Goal: Task Accomplishment & Management: Manage account settings

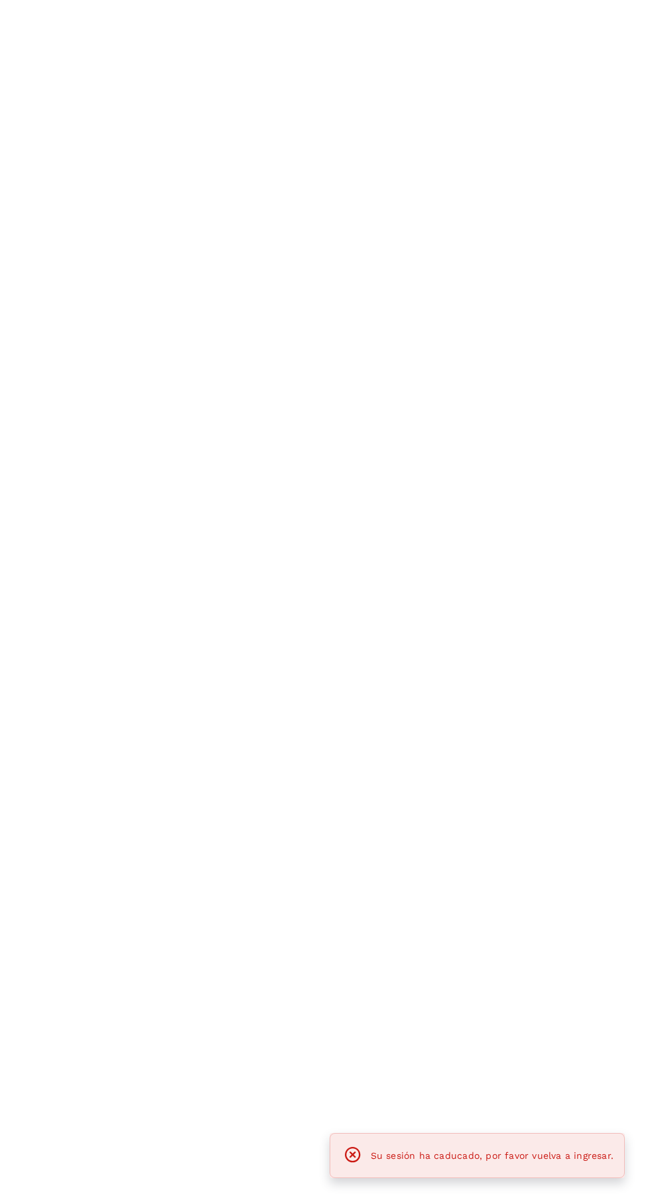
click at [571, 1157] on span "Su sesión ha caducado, por favor vuelva a ingresar." at bounding box center [492, 1155] width 243 height 11
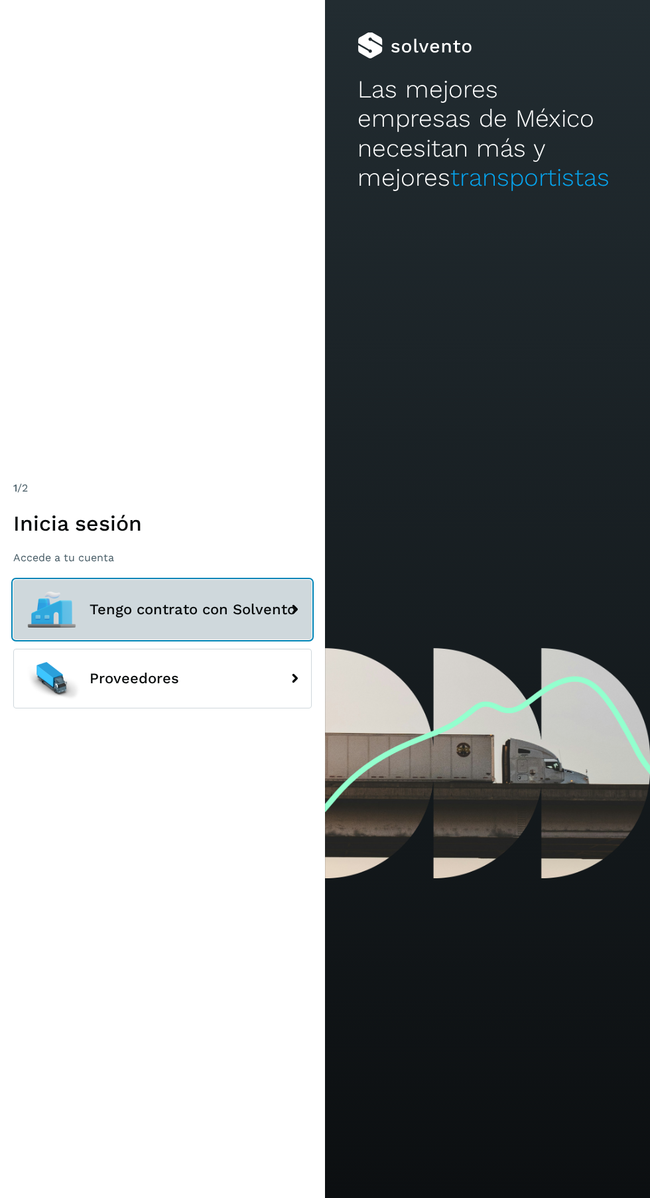
click at [232, 617] on span "Tengo contrato con Solvento" at bounding box center [193, 610] width 206 height 16
click at [70, 639] on div at bounding box center [52, 610] width 60 height 60
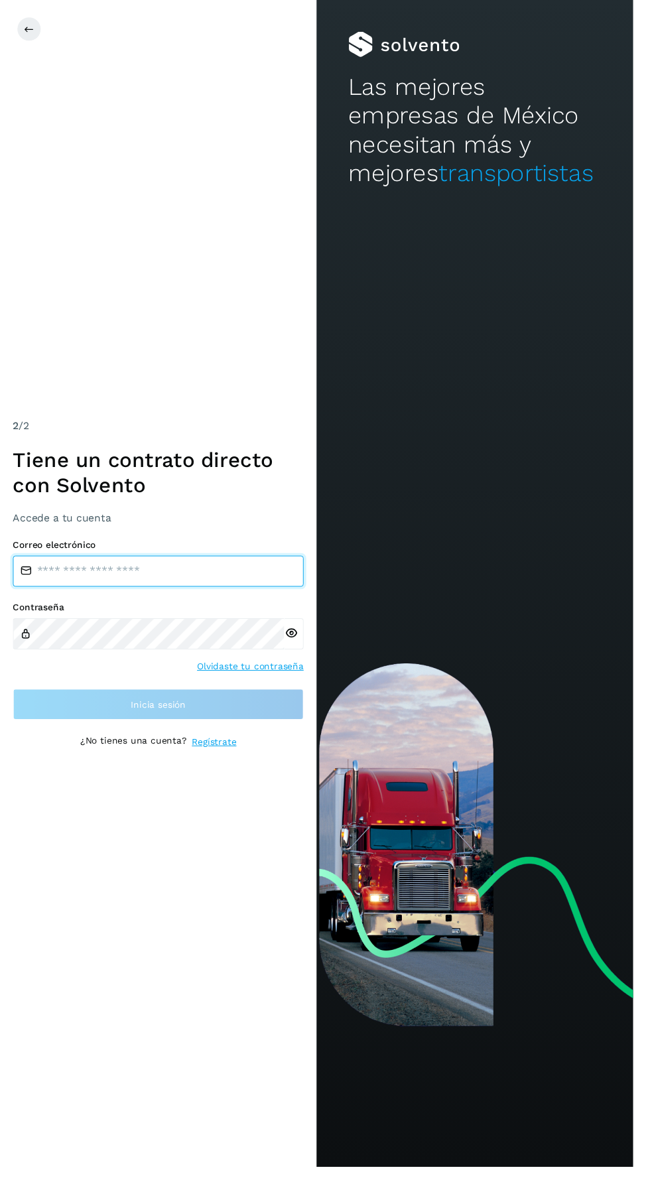
click at [59, 602] on input "email" at bounding box center [162, 586] width 298 height 32
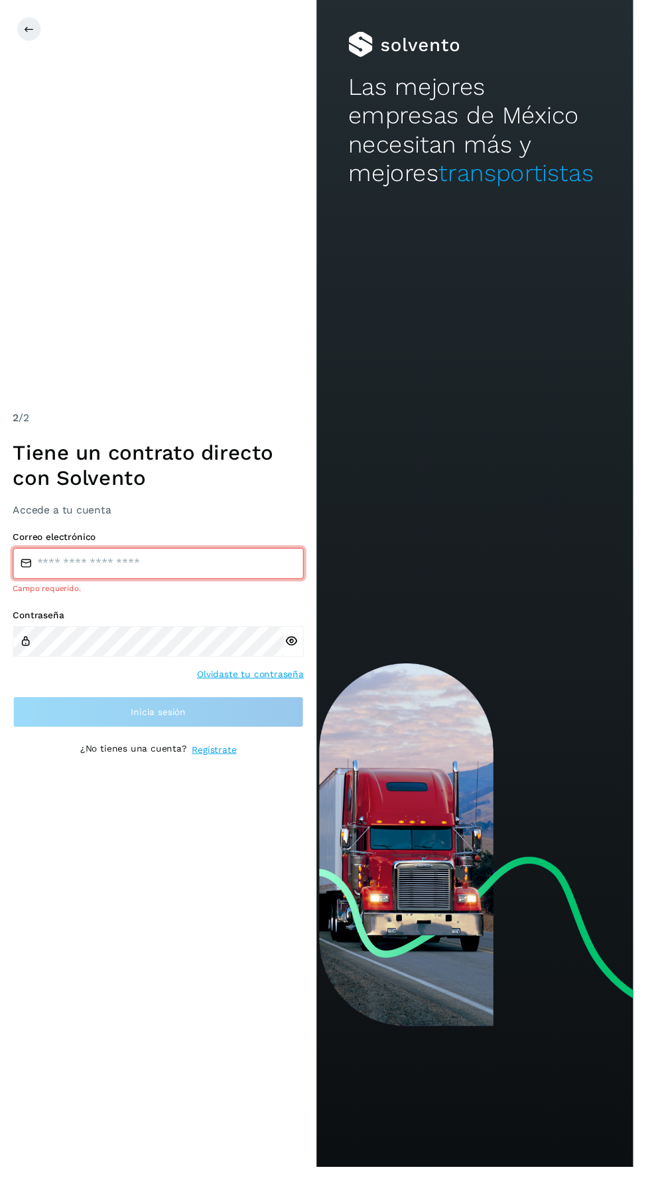
type input "**********"
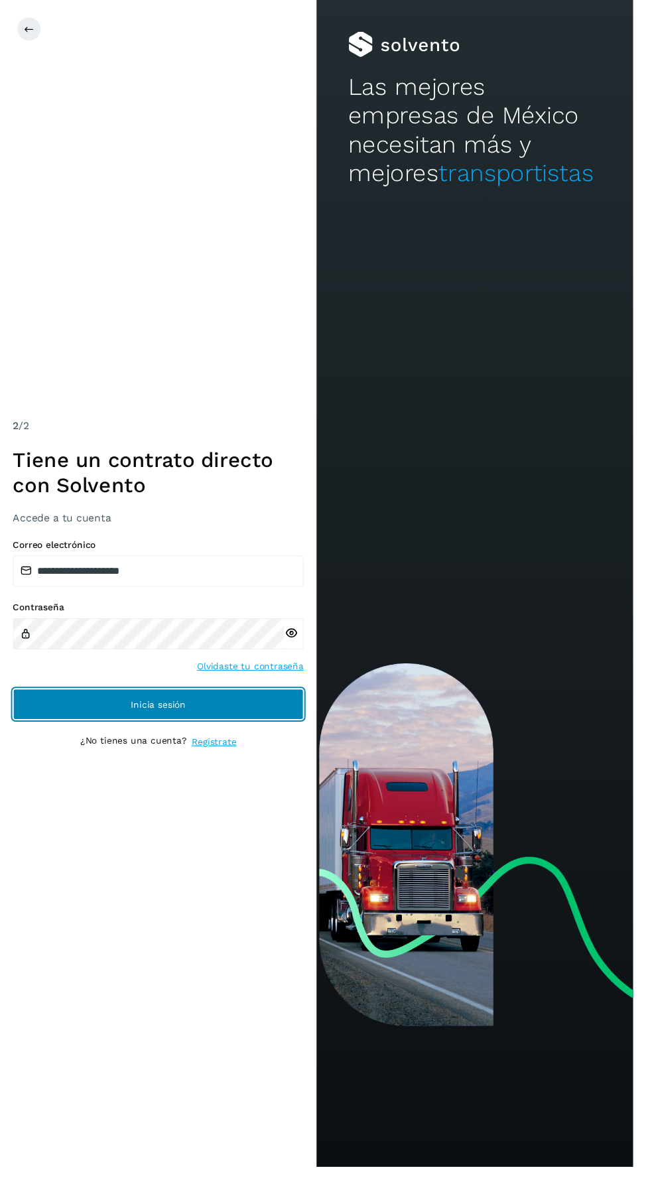
click at [253, 739] on button "Inicia sesión" at bounding box center [162, 723] width 298 height 32
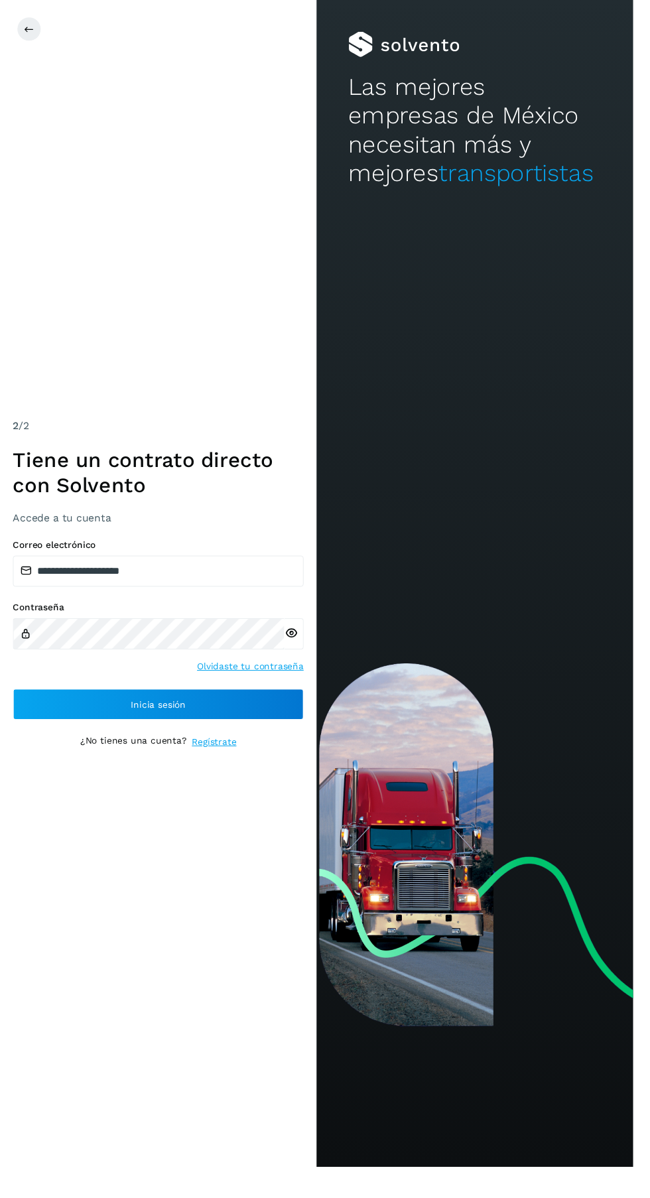
click at [213, 739] on button "Inicia sesión" at bounding box center [162, 723] width 298 height 32
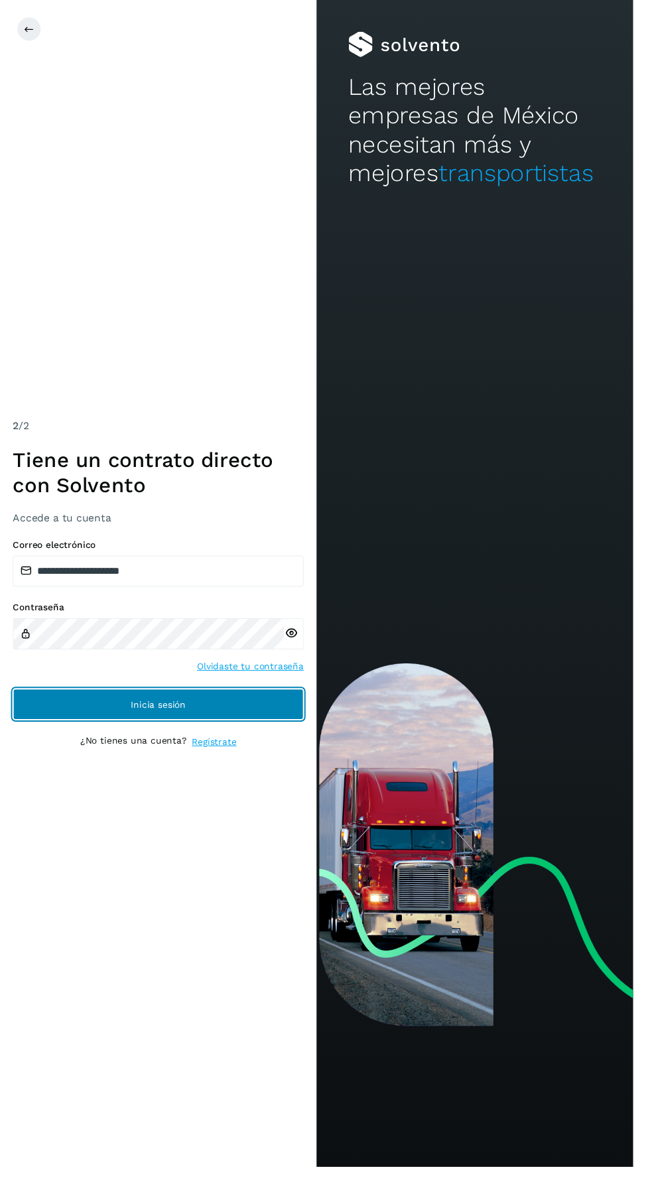
click at [218, 739] on button "Inicia sesión" at bounding box center [162, 723] width 298 height 32
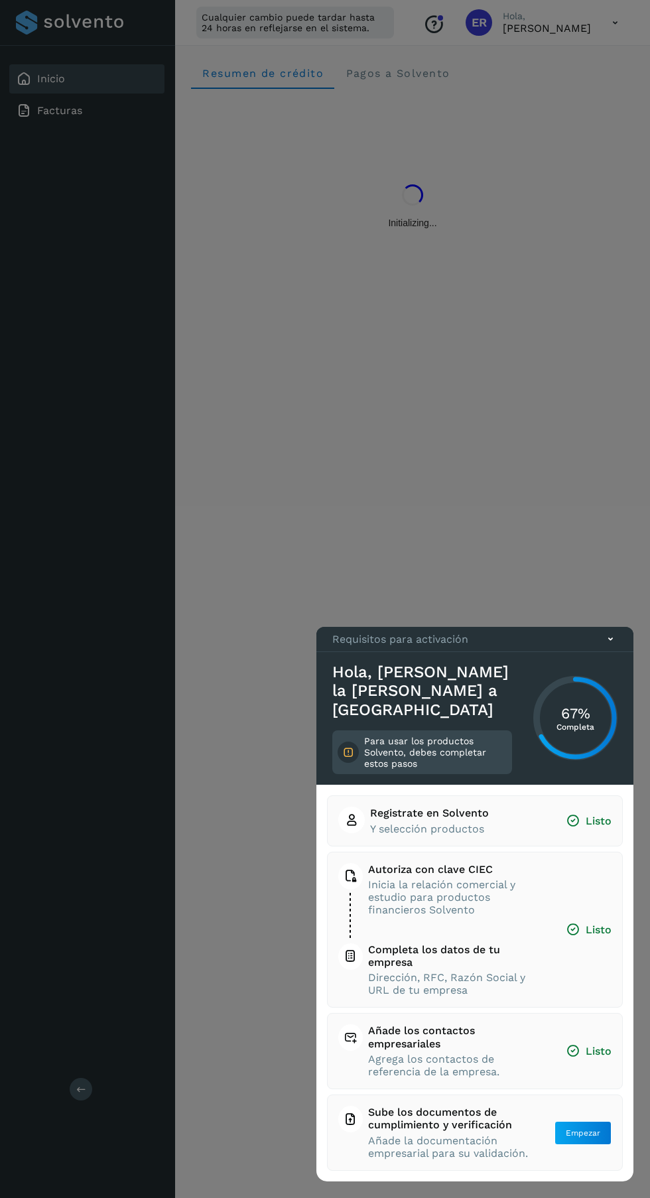
click at [101, 546] on div at bounding box center [325, 599] width 650 height 1198
click at [610, 646] on icon at bounding box center [611, 639] width 14 height 14
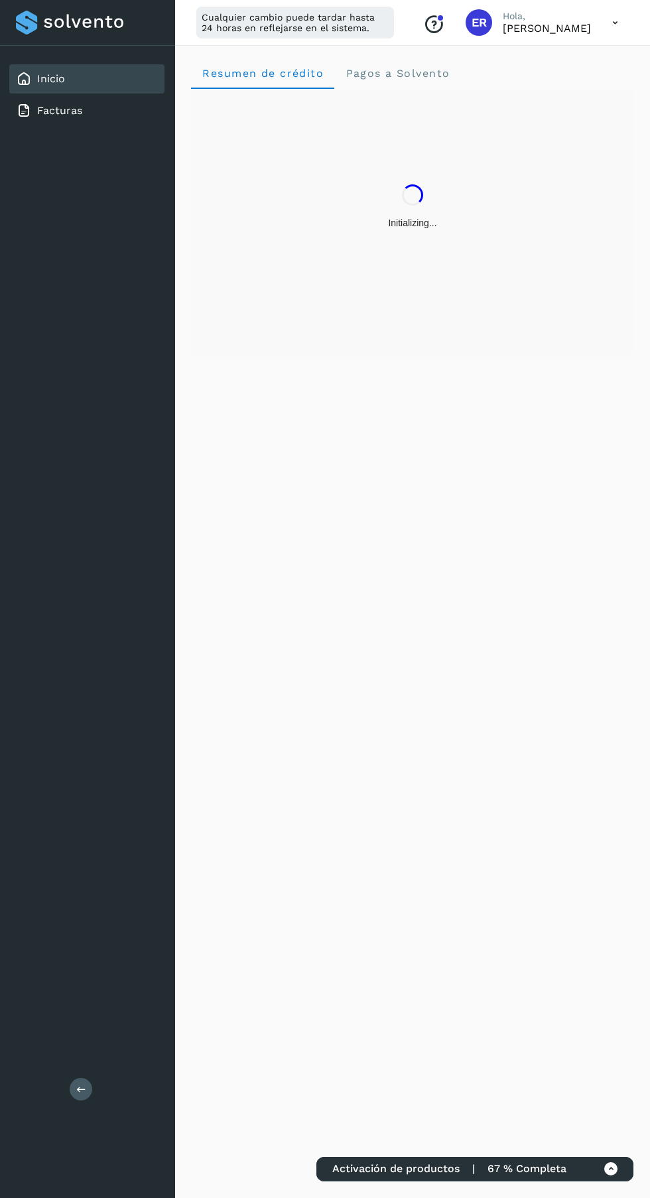
click at [62, 110] on link "Facturas" at bounding box center [59, 110] width 45 height 13
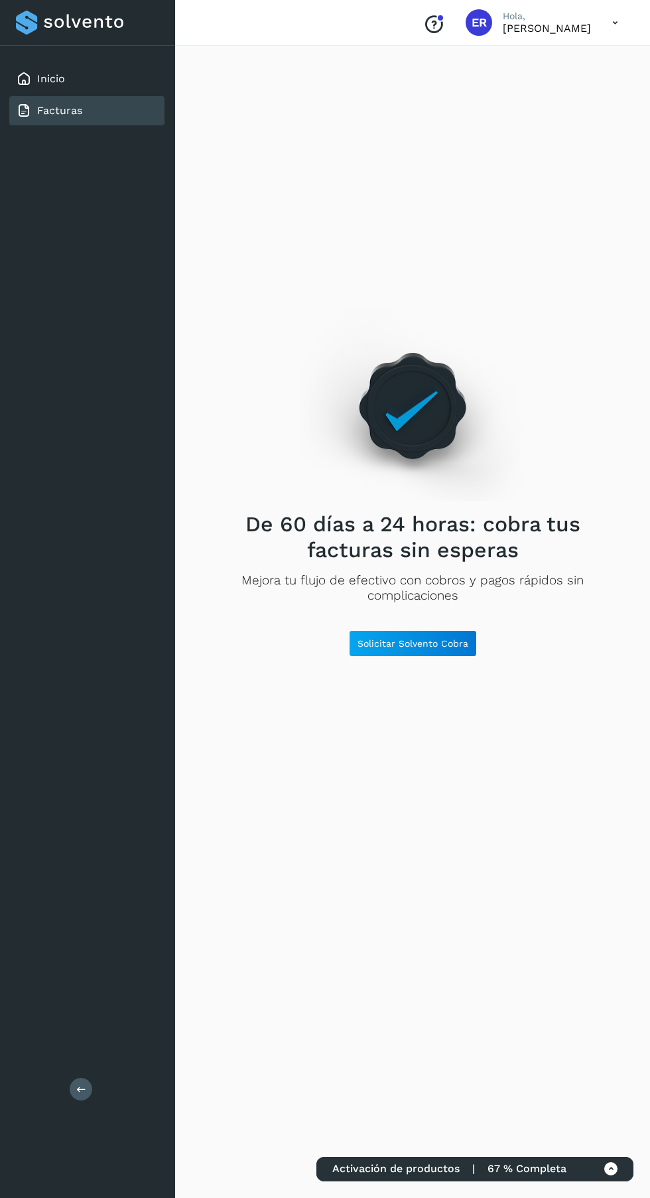
click at [615, 22] on icon at bounding box center [615, 22] width 27 height 27
click at [602, 17] on div at bounding box center [325, 599] width 650 height 1198
click at [615, 22] on icon at bounding box center [615, 22] width 27 height 27
click at [599, 1151] on div at bounding box center [325, 599] width 650 height 1198
click at [615, 1163] on icon at bounding box center [611, 1169] width 14 height 14
